Goal: Information Seeking & Learning: Learn about a topic

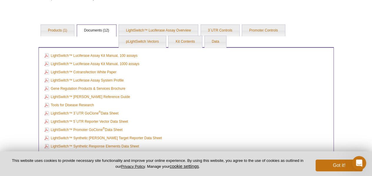
scroll to position [177, 0]
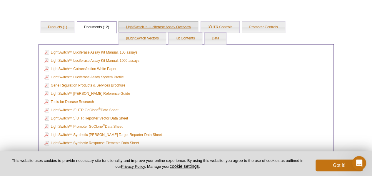
click at [147, 25] on link "LightSwitch™ Luciferase Assay Overview" at bounding box center [158, 27] width 79 height 12
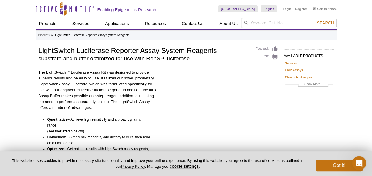
scroll to position [154, 0]
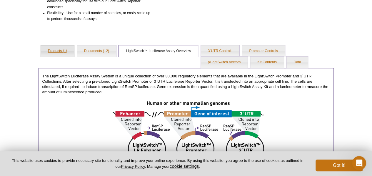
click at [62, 48] on link "Products (1)" at bounding box center [57, 51] width 33 height 12
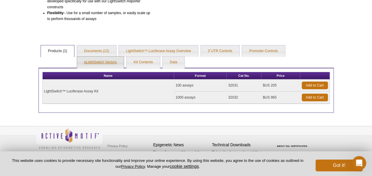
click at [97, 58] on link "pLightSwitch Vectors" at bounding box center [100, 62] width 47 height 12
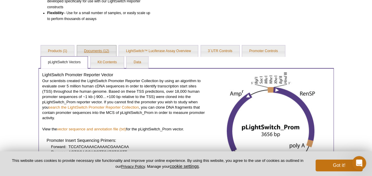
click at [91, 52] on link "Documents (12)" at bounding box center [96, 51] width 39 height 12
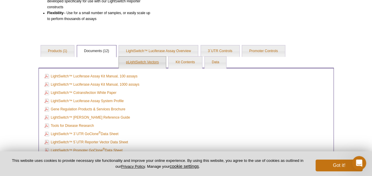
click at [139, 63] on link "pLightSwitch Vectors" at bounding box center [142, 62] width 47 height 12
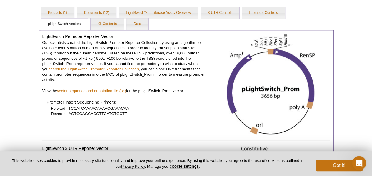
scroll to position [193, 0]
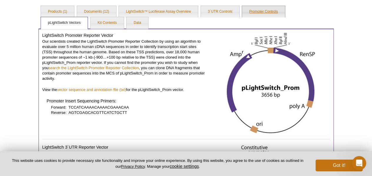
click at [253, 7] on link "Promoter Controls" at bounding box center [263, 12] width 43 height 12
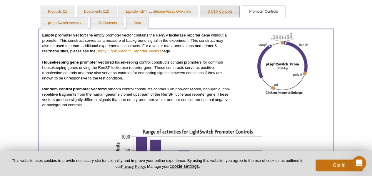
click at [217, 9] on link "3´UTR Controls" at bounding box center [220, 12] width 39 height 12
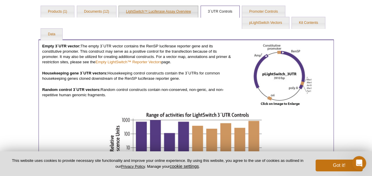
click at [156, 12] on link "LightSwitch™ Luciferase Assay Overview" at bounding box center [158, 12] width 79 height 12
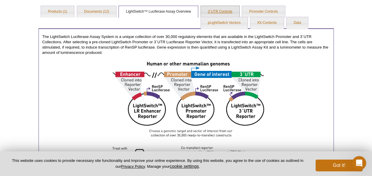
click at [215, 13] on link "3´UTR Controls" at bounding box center [220, 12] width 39 height 12
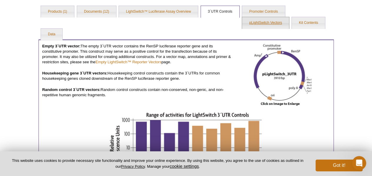
click at [265, 26] on link "pLightSwitch Vectors" at bounding box center [265, 23] width 47 height 12
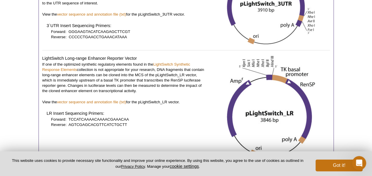
scroll to position [494, 0]
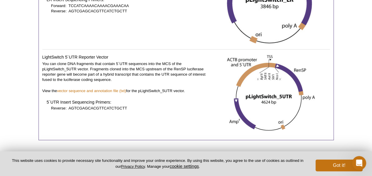
select select "[GEOGRAPHIC_DATA]"
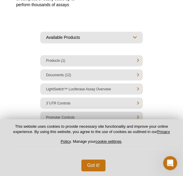
scroll to position [202, 0]
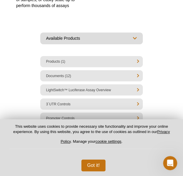
click at [111, 40] on select "Available Products Services ChIP Assays Chromatin Analysis Antibodies Recombina…" at bounding box center [91, 38] width 103 height 12
click at [110, 34] on select "Available Products Services ChIP Assays Chromatin Analysis Antibodies Recombina…" at bounding box center [91, 38] width 103 height 12
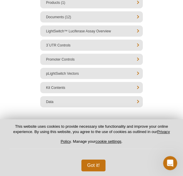
scroll to position [253, 0]
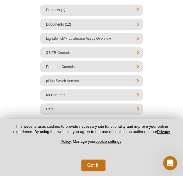
click at [84, 83] on li "pLightSwitch Vectors" at bounding box center [91, 80] width 103 height 11
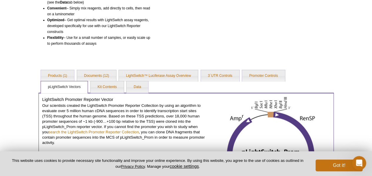
scroll to position [129, 0]
click at [218, 74] on link "3´UTR Controls" at bounding box center [220, 76] width 39 height 12
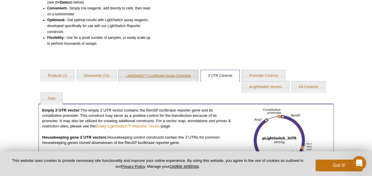
click at [186, 79] on link "LightSwitch™ Luciferase Assay Overview" at bounding box center [158, 76] width 79 height 12
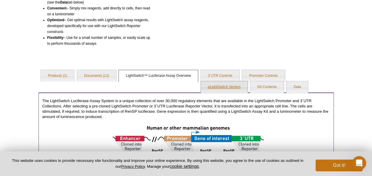
click at [237, 84] on link "pLightSwitch Vectors" at bounding box center [224, 87] width 47 height 12
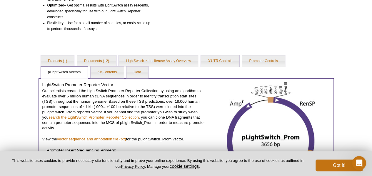
scroll to position [143, 0]
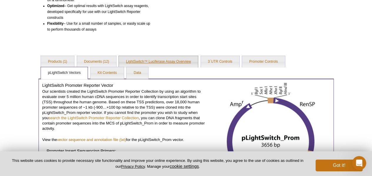
click at [139, 64] on link "LightSwitch™ Luciferase Assay Overview" at bounding box center [158, 62] width 79 height 12
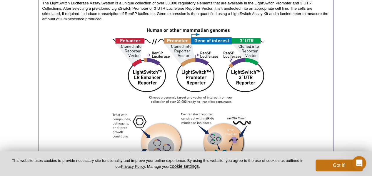
scroll to position [186, 0]
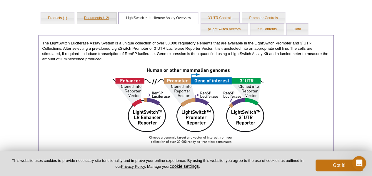
click at [95, 22] on link "Documents (12)" at bounding box center [96, 18] width 39 height 12
